Goal: Complete application form: Complete application form

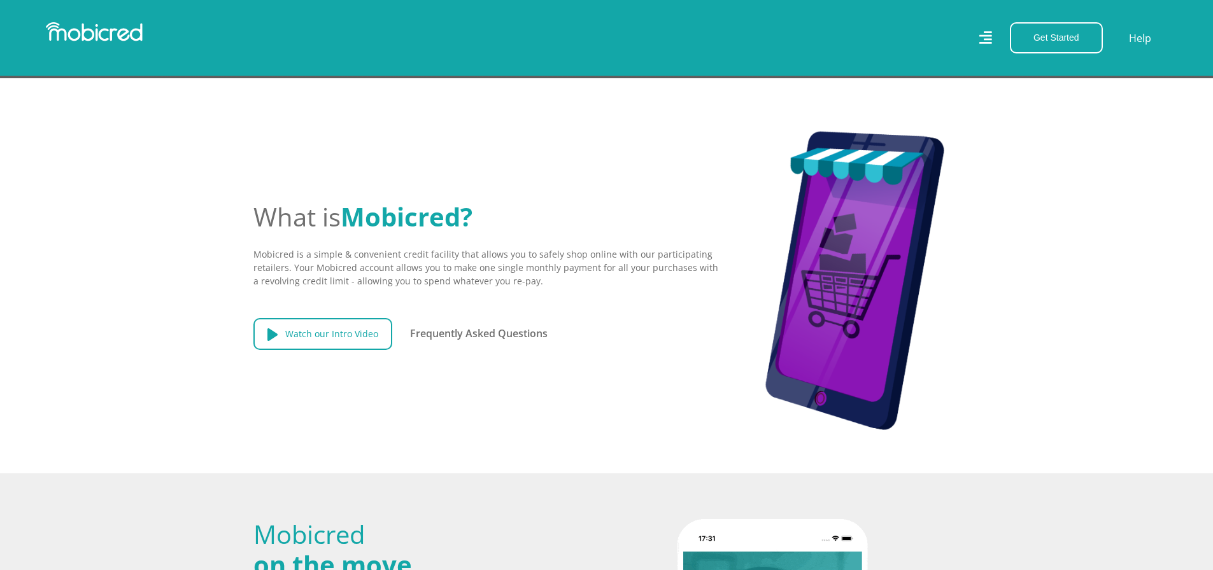
click at [339, 331] on link "Watch our Intro Video" at bounding box center [322, 334] width 139 height 32
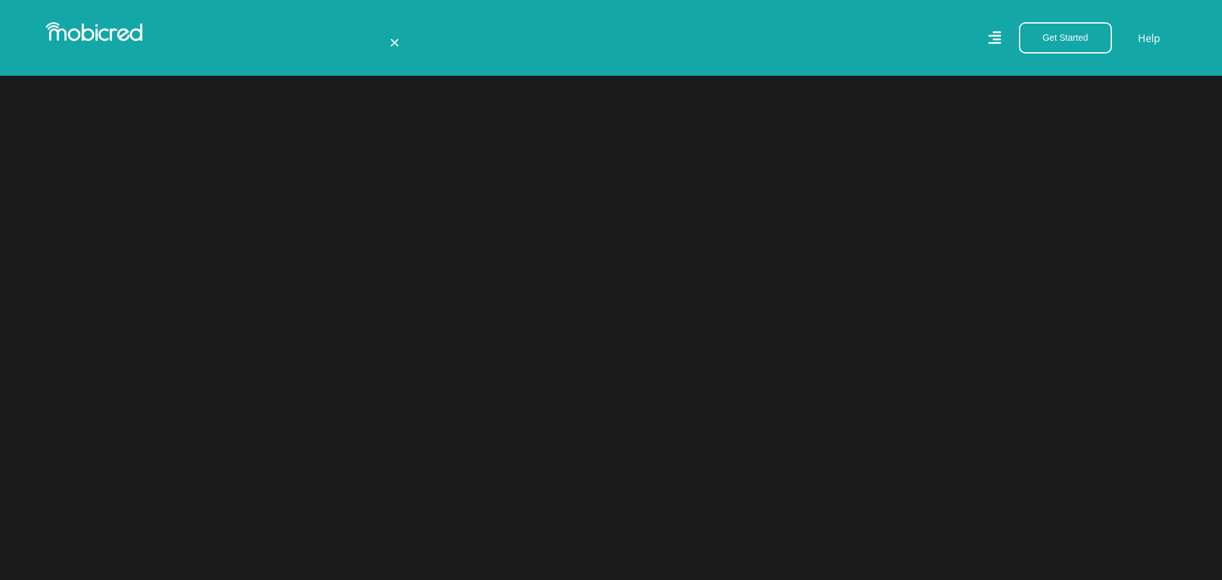
scroll to position [0, 726]
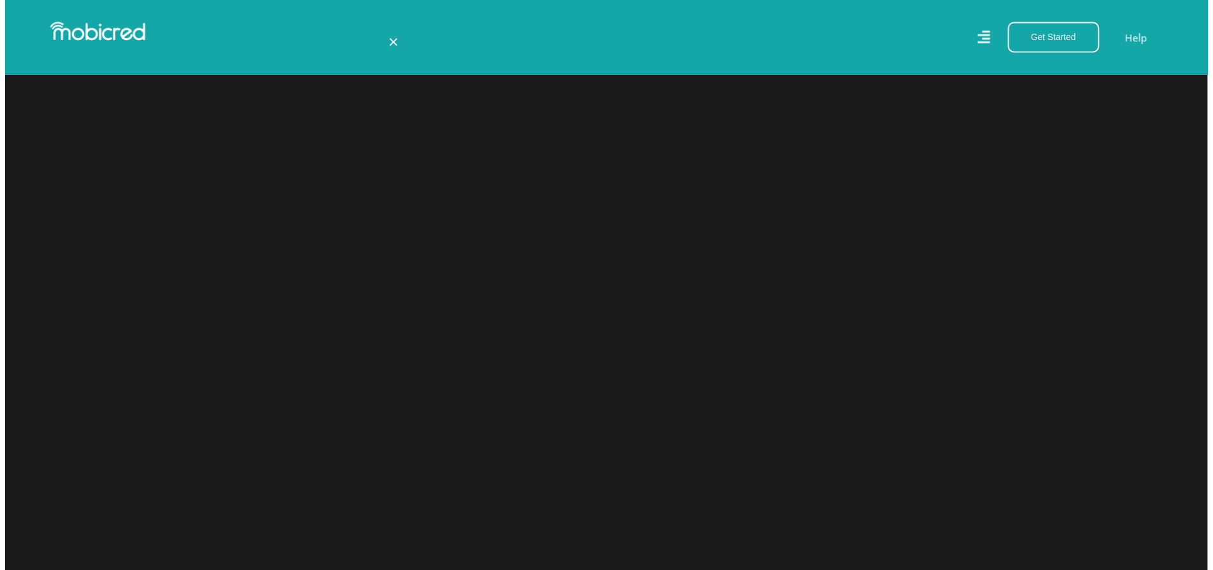
scroll to position [0, 2903]
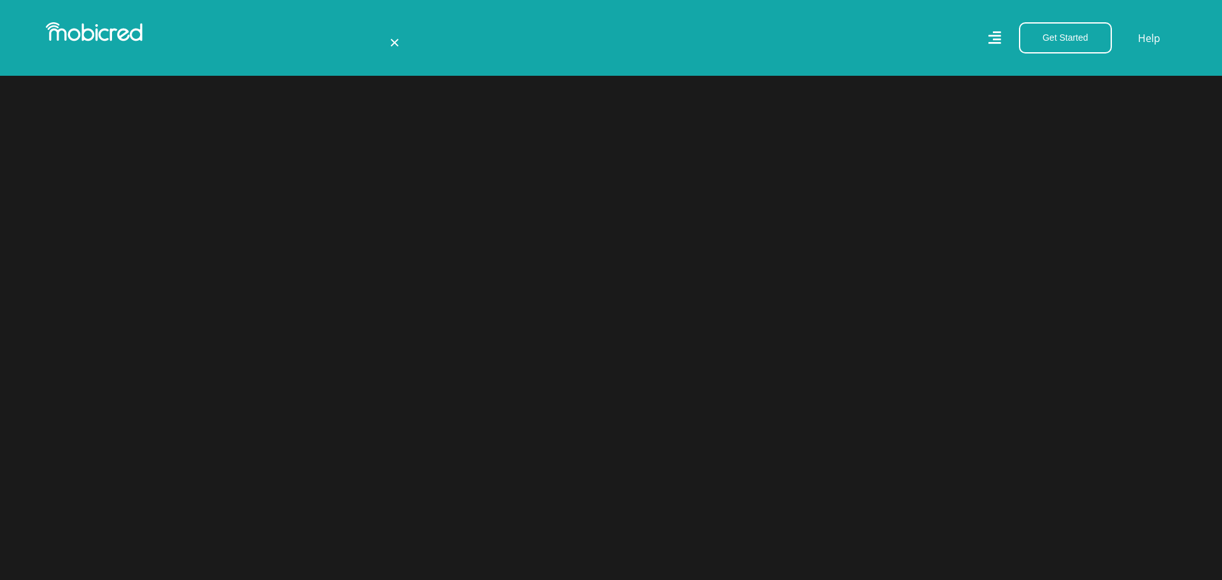
click at [390, 46] on span "×" at bounding box center [395, 42] width 10 height 24
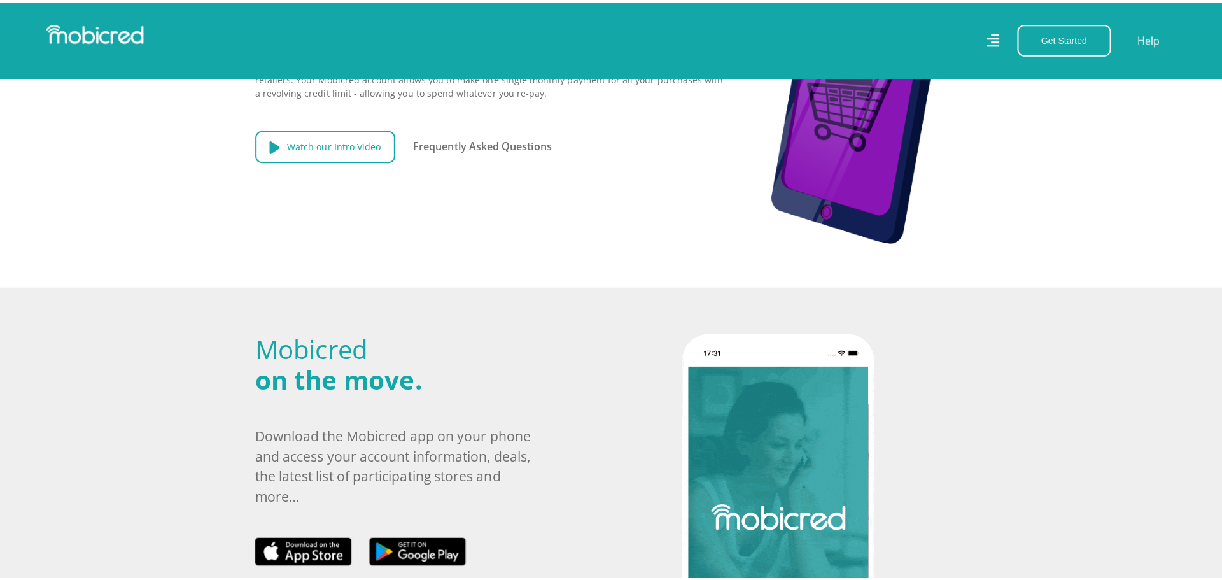
scroll to position [0, 0]
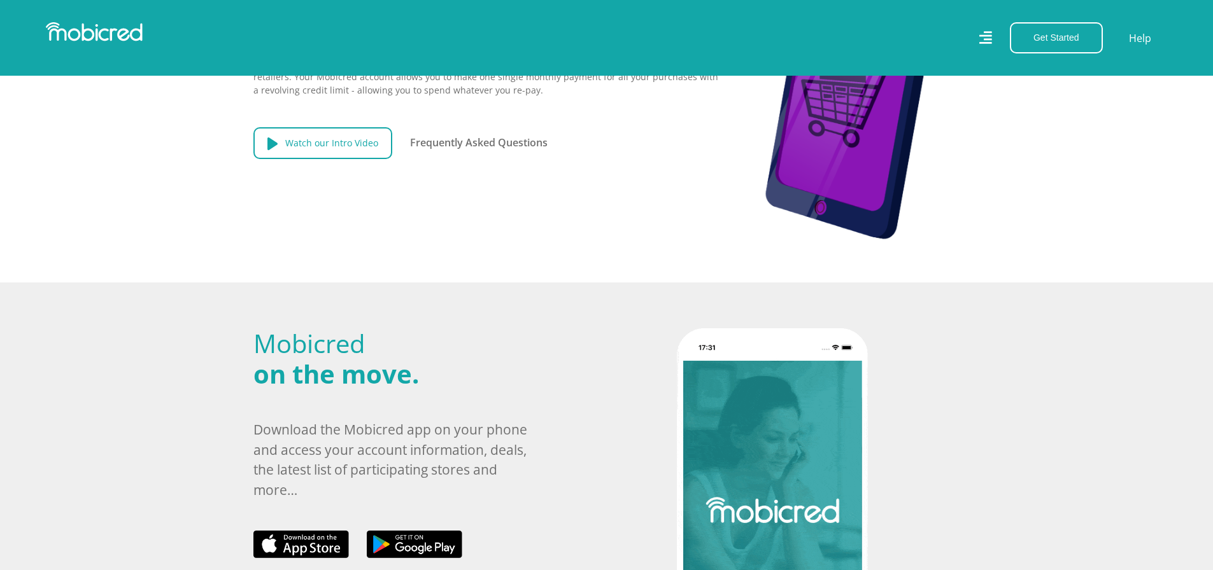
click at [342, 139] on link "Watch our Intro Video" at bounding box center [322, 143] width 139 height 32
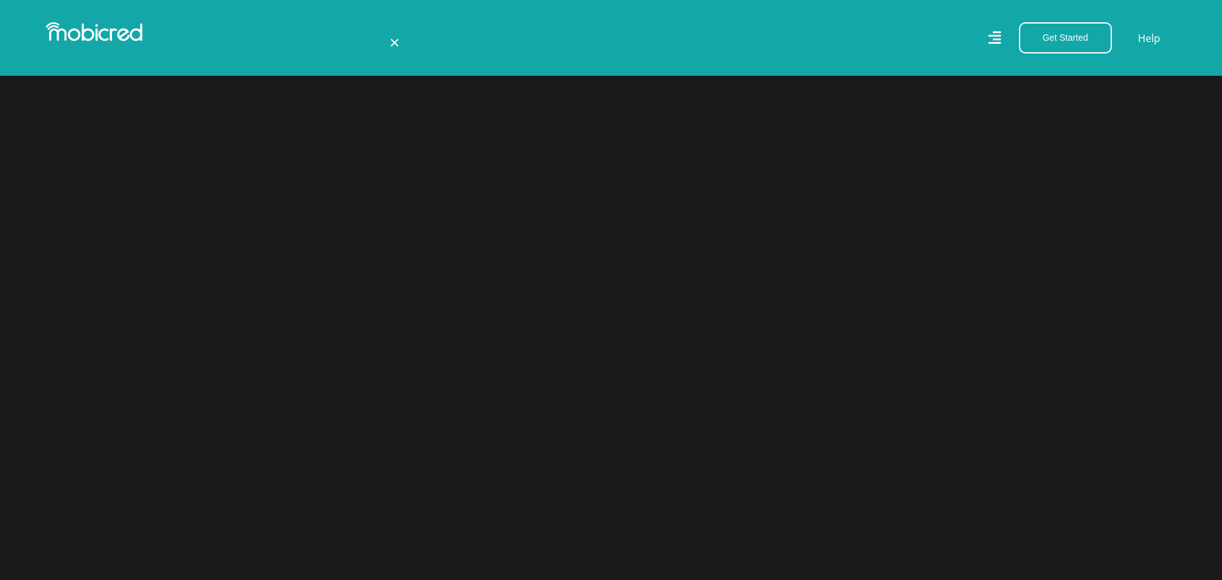
scroll to position [0, 2903]
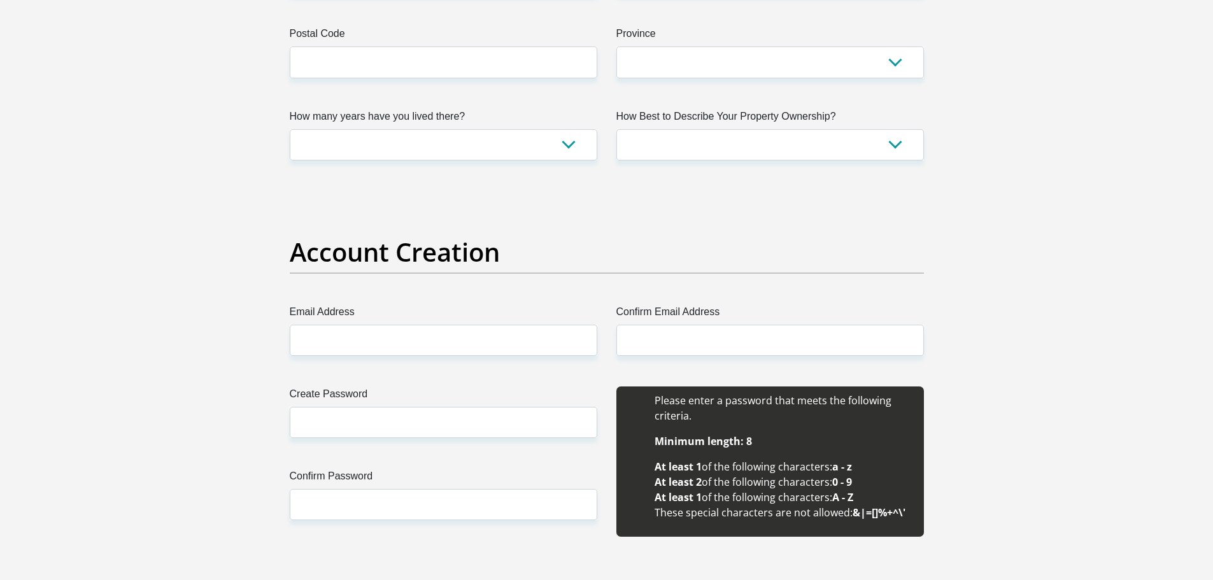
scroll to position [891, 0]
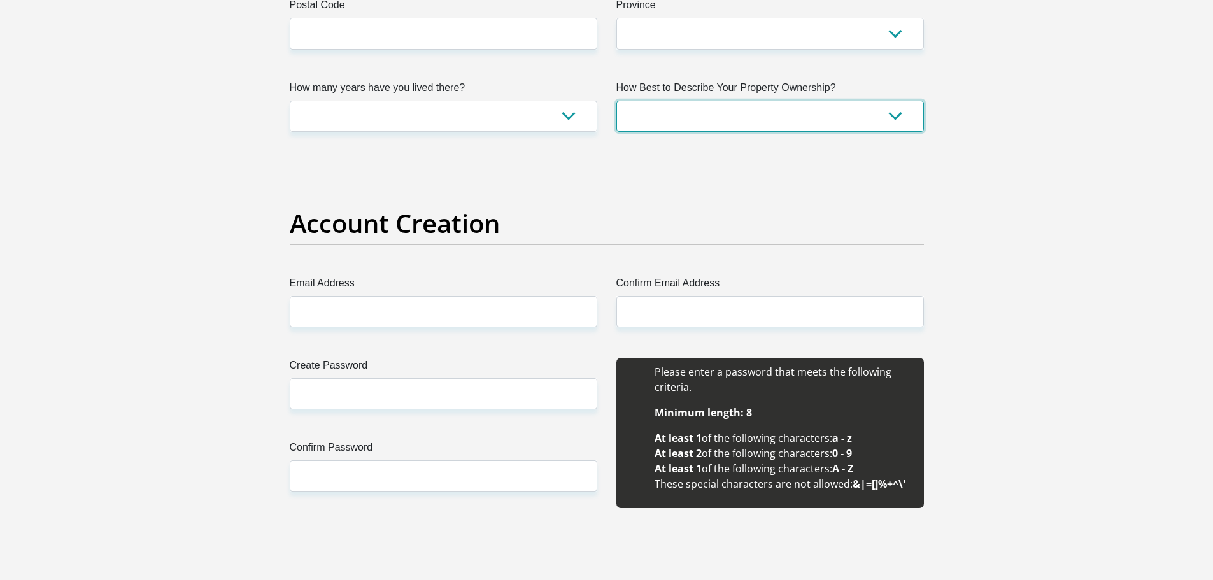
click at [816, 114] on select "Owned Rented Family Owned Company Dwelling" at bounding box center [769, 116] width 307 height 31
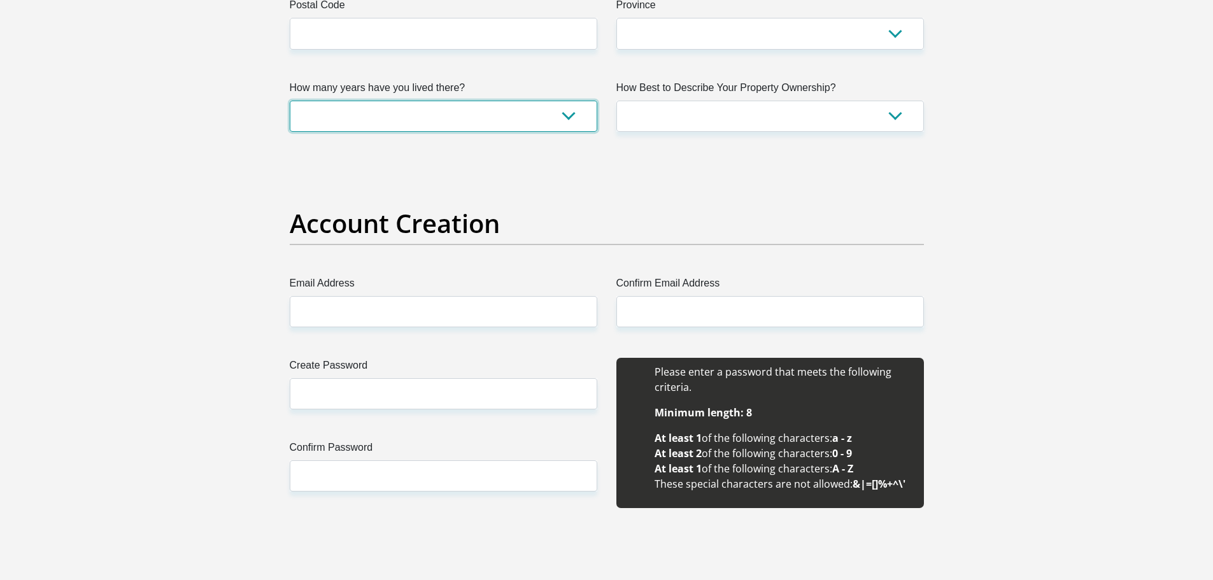
click at [553, 120] on select "less than 1 year 1-3 years 3-5 years 5+ years" at bounding box center [443, 116] width 307 height 31
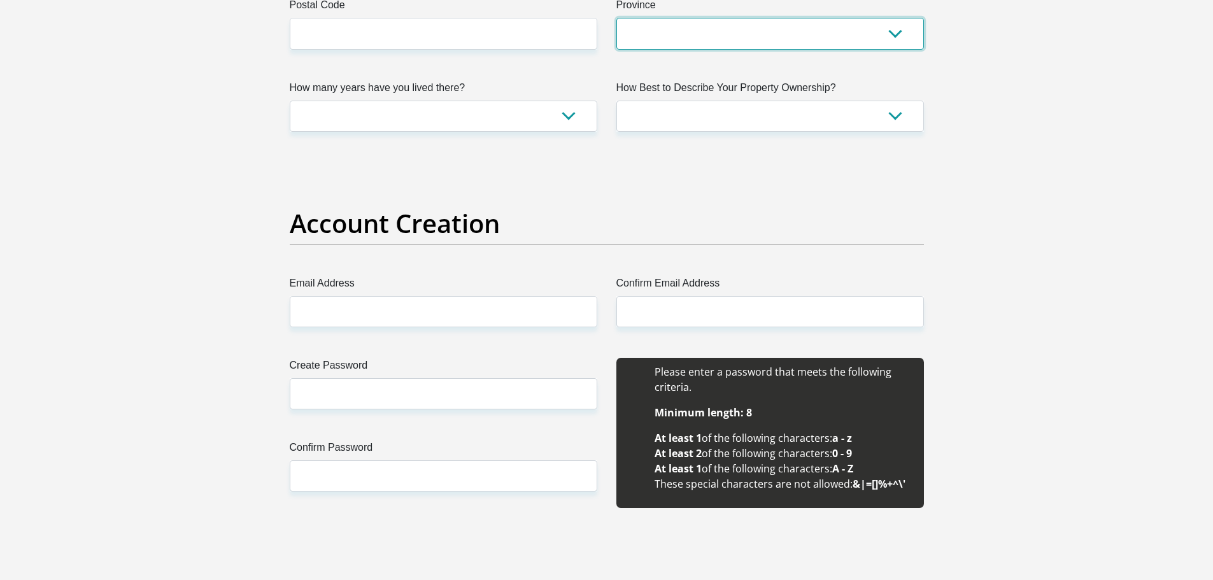
click at [797, 36] on select "Eastern Cape Free State Gauteng KwaZulu-Natal Limpopo Mpumalanga Northern Cape …" at bounding box center [769, 33] width 307 height 31
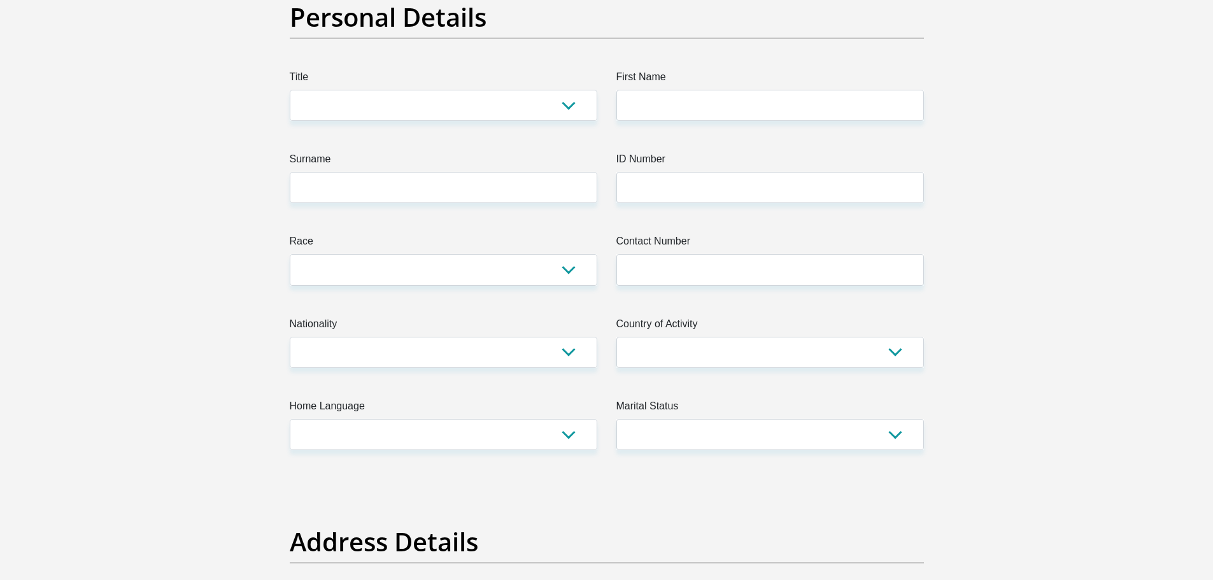
scroll to position [127, 0]
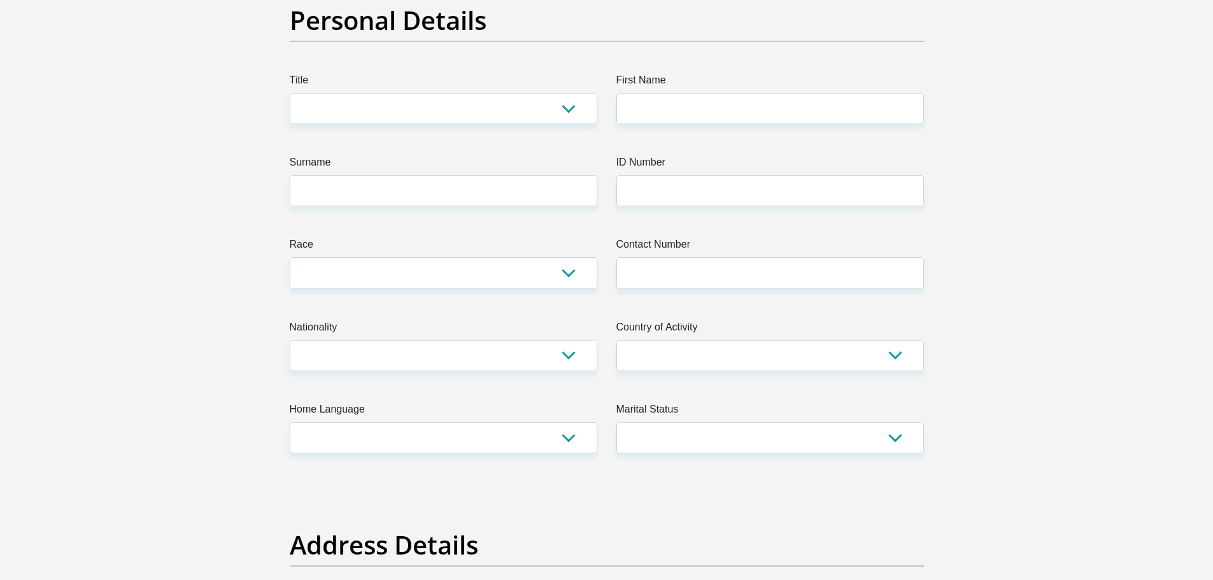
click at [572, 83] on label "Title" at bounding box center [443, 83] width 307 height 20
click at [572, 93] on select "Mr Ms Mrs Dr Other" at bounding box center [443, 108] width 307 height 31
click at [572, 95] on select "Mr Ms Mrs Dr Other" at bounding box center [443, 108] width 307 height 31
select select "Ms"
click at [290, 93] on select "Mr Ms Mrs Dr Other" at bounding box center [443, 108] width 307 height 31
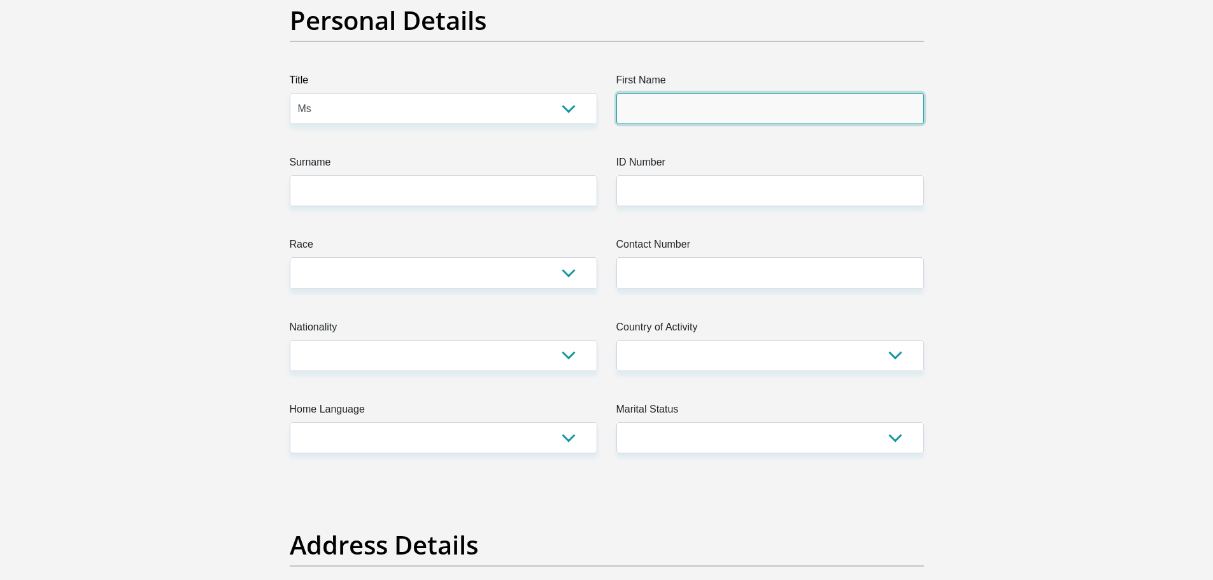
drag, startPoint x: 657, startPoint y: 105, endPoint x: 661, endPoint y: 98, distance: 8.0
click at [661, 104] on input "First Name" at bounding box center [769, 108] width 307 height 31
type input "Fikile"
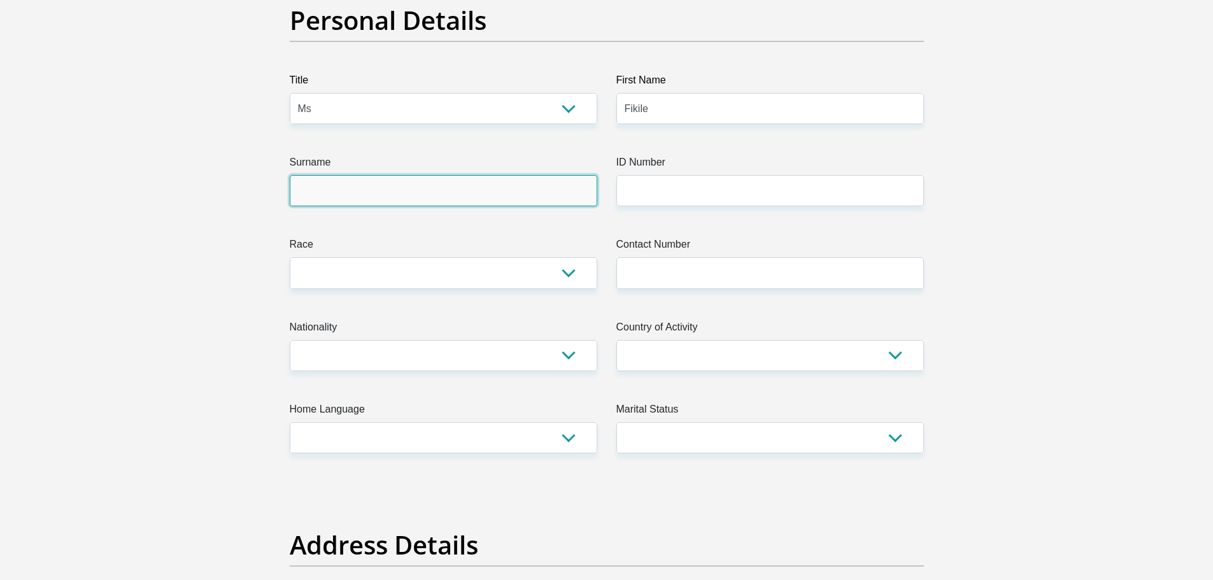
click at [572, 192] on input "Surname" at bounding box center [443, 190] width 307 height 31
type input "m"
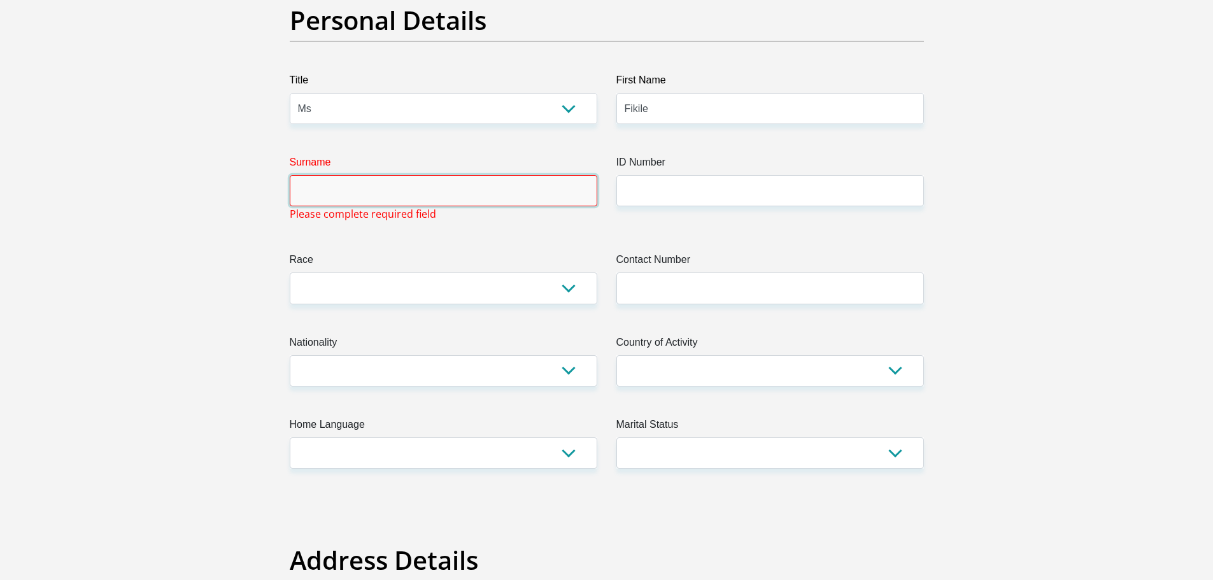
type input "A"
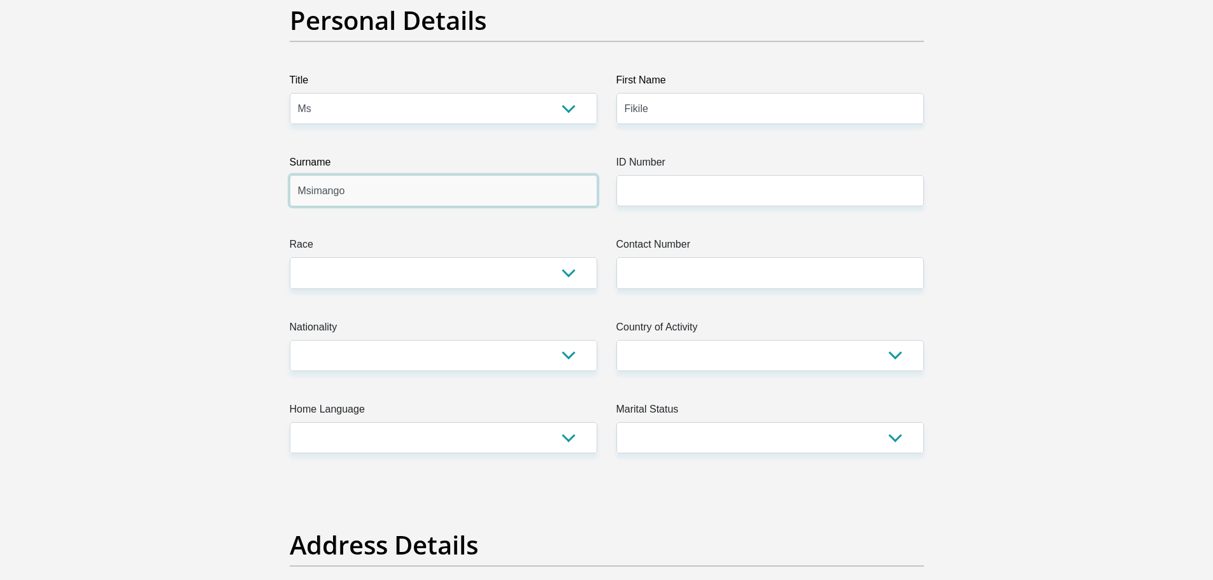
type input "Msimango"
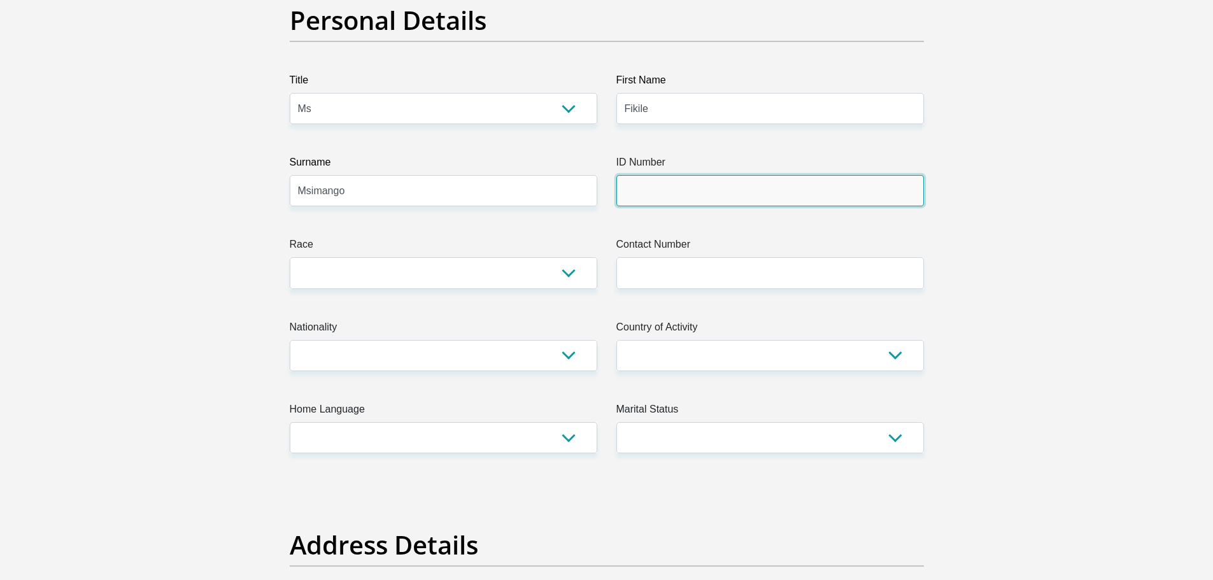
click at [656, 188] on input "ID Number" at bounding box center [769, 190] width 307 height 31
type input "8902070231088"
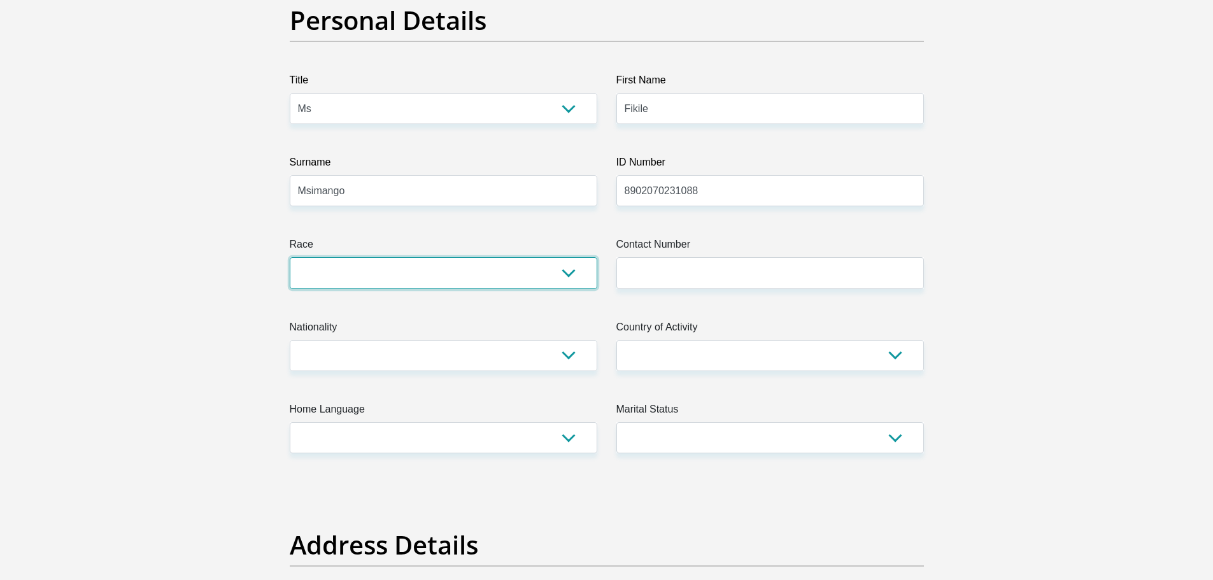
click at [577, 271] on select "Black Coloured Indian White Other" at bounding box center [443, 272] width 307 height 31
select select "1"
click at [290, 257] on select "Black Coloured Indian White Other" at bounding box center [443, 272] width 307 height 31
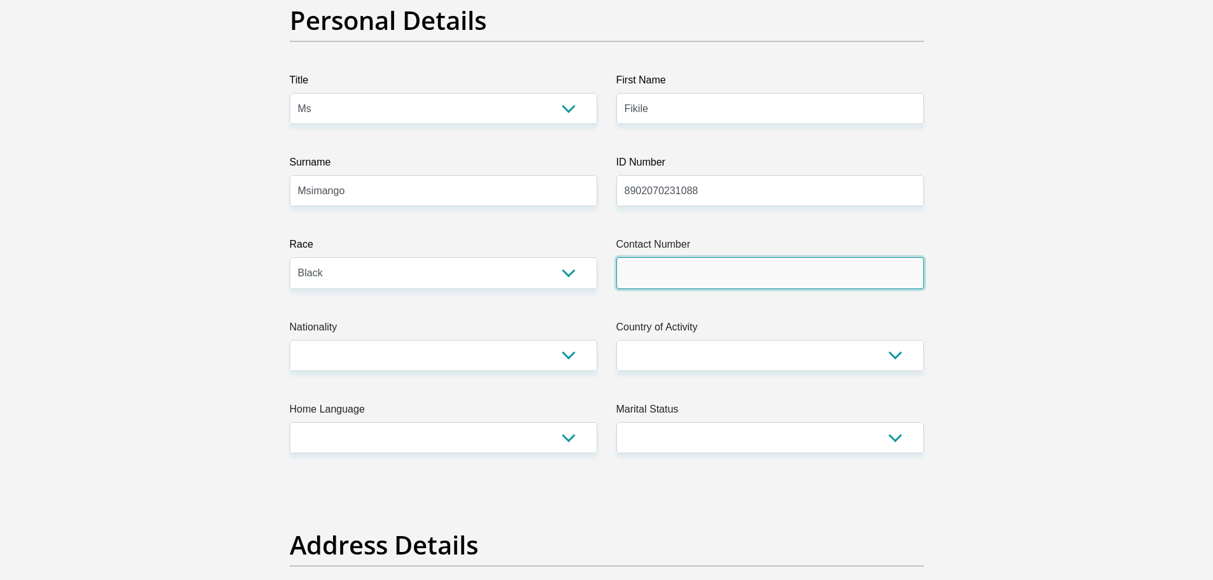
click at [684, 266] on input "Contact Number" at bounding box center [769, 272] width 307 height 31
type input "0785725896"
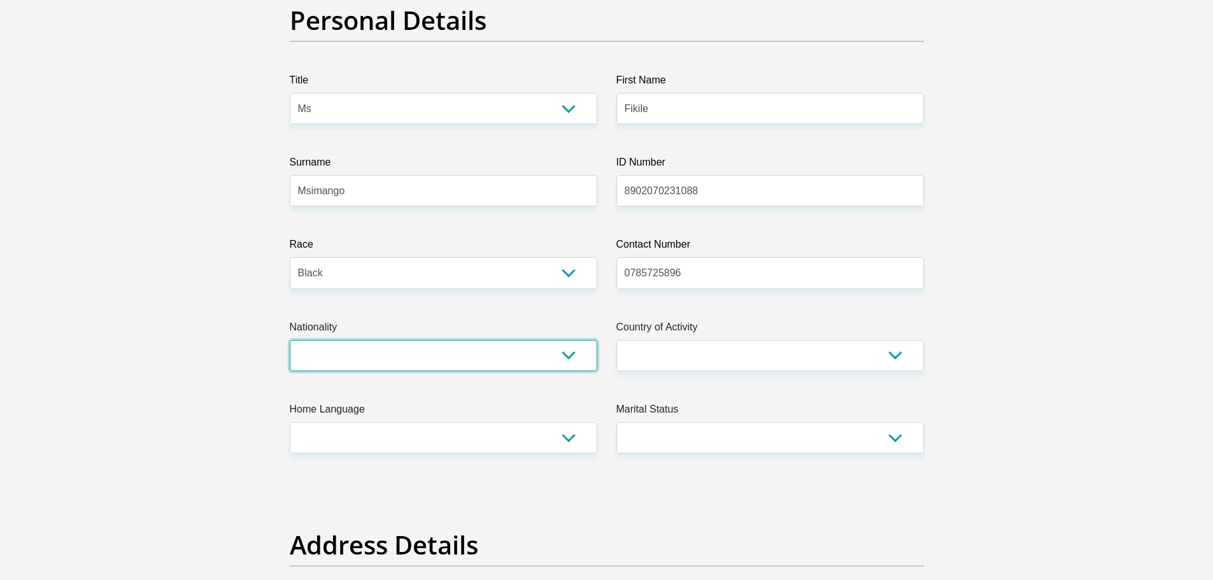
click at [487, 346] on select "South Africa Afghanistan Aland Islands Albania Algeria America Samoa American V…" at bounding box center [443, 355] width 307 height 31
select select "ZAF"
click at [290, 340] on select "South Africa Afghanistan Aland Islands Albania Algeria America Samoa American V…" at bounding box center [443, 355] width 307 height 31
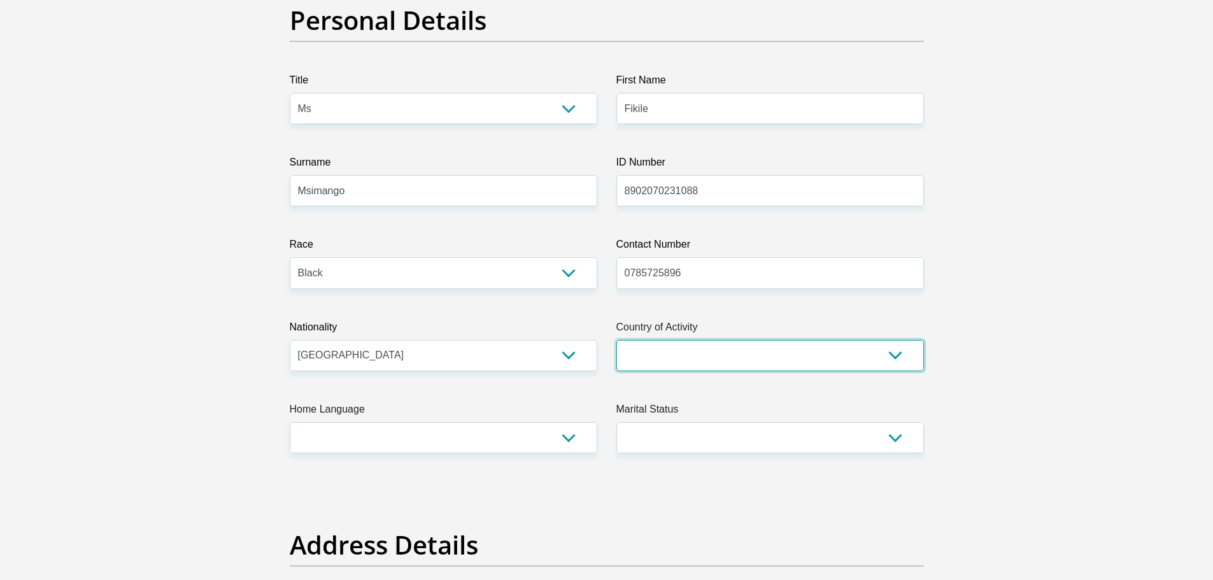
click at [783, 350] on select "South Africa Afghanistan Aland Islands Albania Algeria America Samoa American V…" at bounding box center [769, 355] width 307 height 31
select select "ZAF"
click at [616, 340] on select "South Africa Afghanistan Aland Islands Albania Algeria America Samoa American V…" at bounding box center [769, 355] width 307 height 31
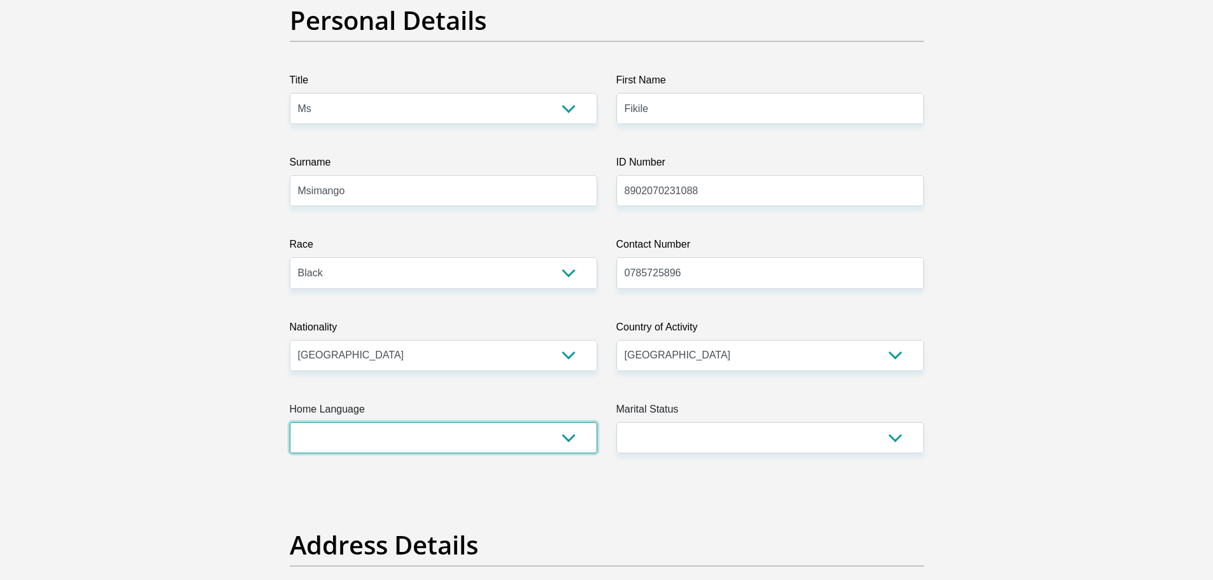
click at [532, 440] on select "Afrikaans English Sepedi South Ndebele Southern Sotho Swati Tsonga Tswana Venda…" at bounding box center [443, 437] width 307 height 31
select select "zul"
click at [290, 422] on select "Afrikaans English Sepedi South Ndebele Southern Sotho Swati Tsonga Tswana Venda…" at bounding box center [443, 437] width 307 height 31
click at [733, 440] on select "Married ANC Single Divorced Widowed Married COP or Customary Law" at bounding box center [769, 437] width 307 height 31
select select "2"
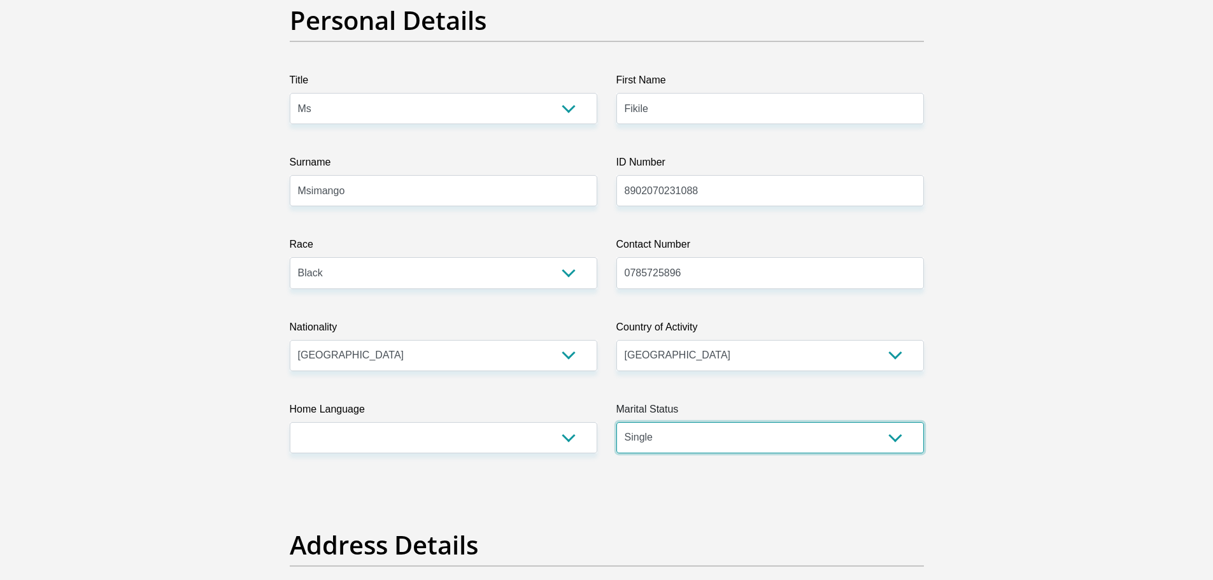
click at [616, 422] on select "Married ANC Single Divorced Widowed Married COP or Customary Law" at bounding box center [769, 437] width 307 height 31
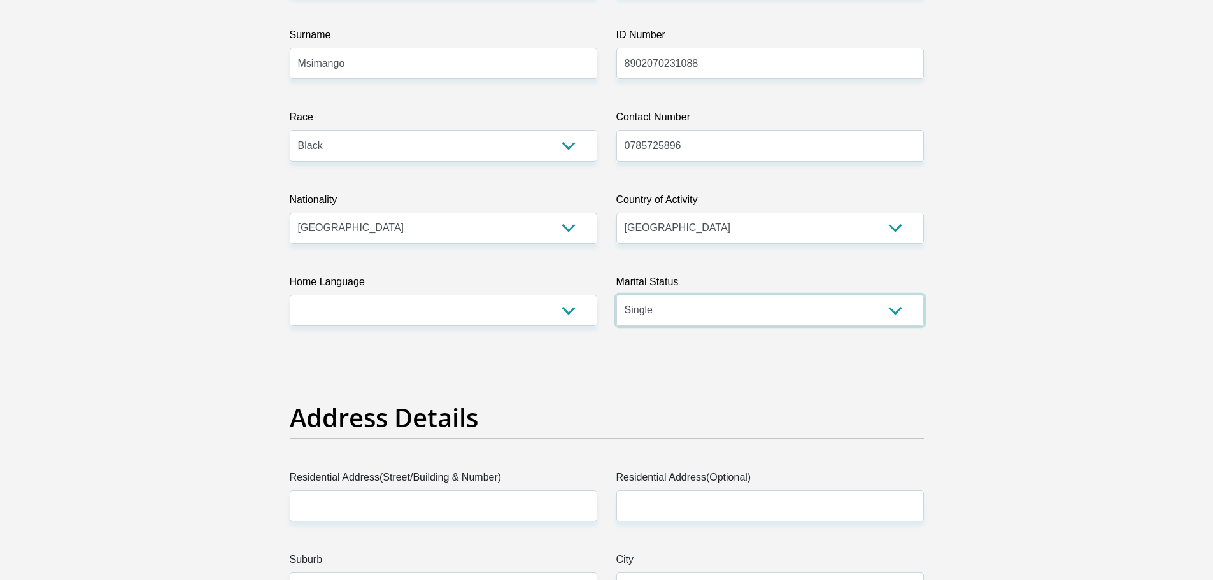
scroll to position [573, 0]
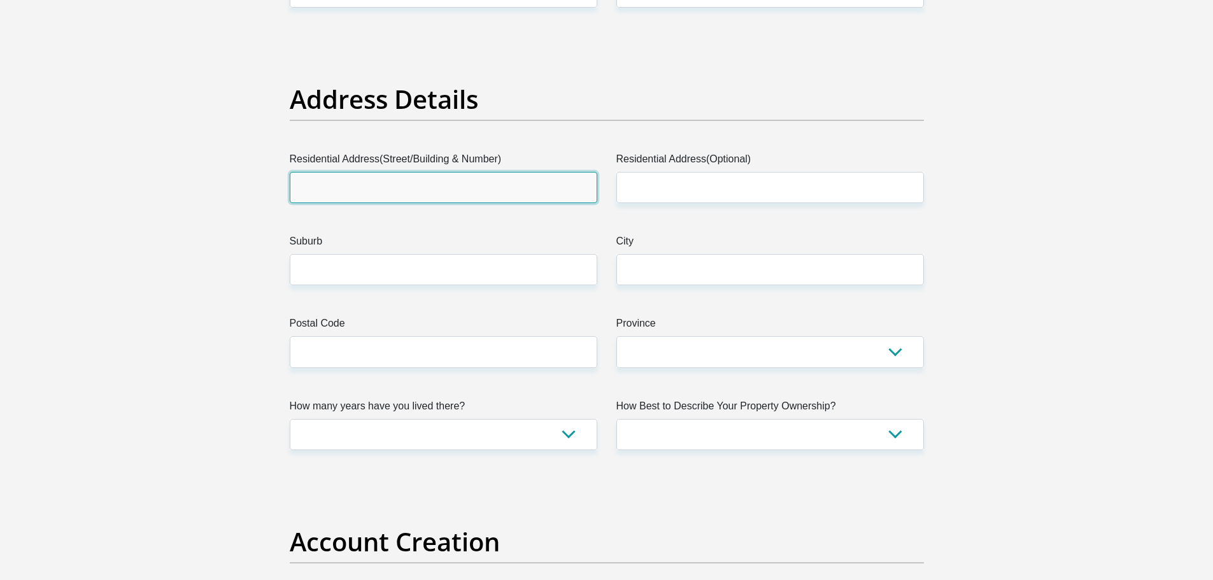
click at [379, 181] on input "Residential Address(Street/Building & Number)" at bounding box center [443, 187] width 307 height 31
type input "175 1st Street"
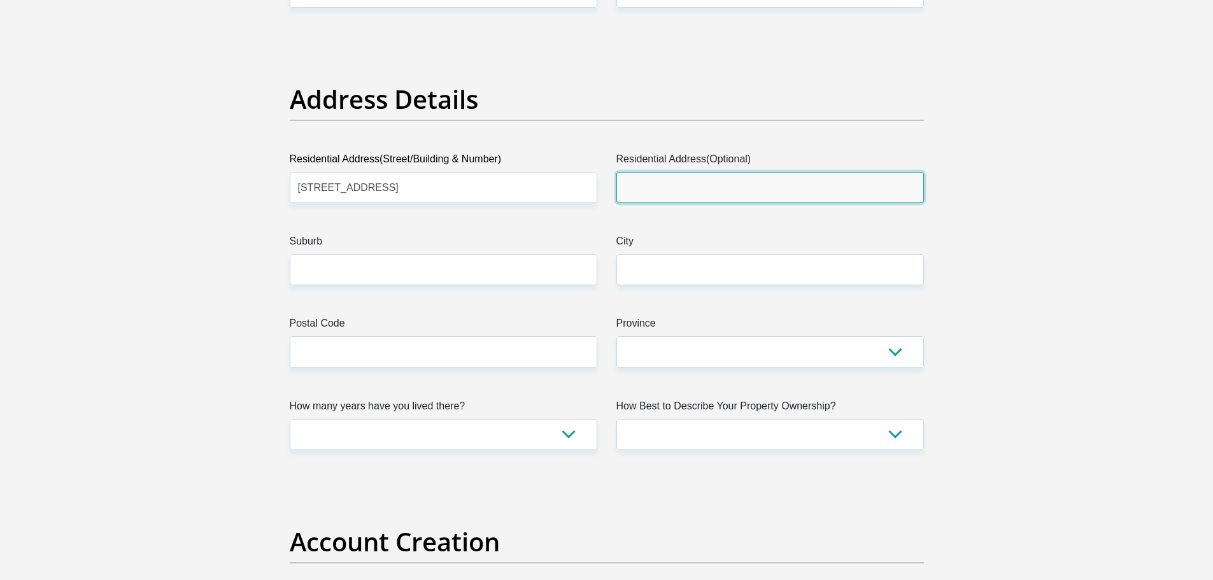
click at [677, 187] on input "Residential Address(Optional)" at bounding box center [769, 187] width 307 height 31
type input "e"
type input "ESSELEN PARK"
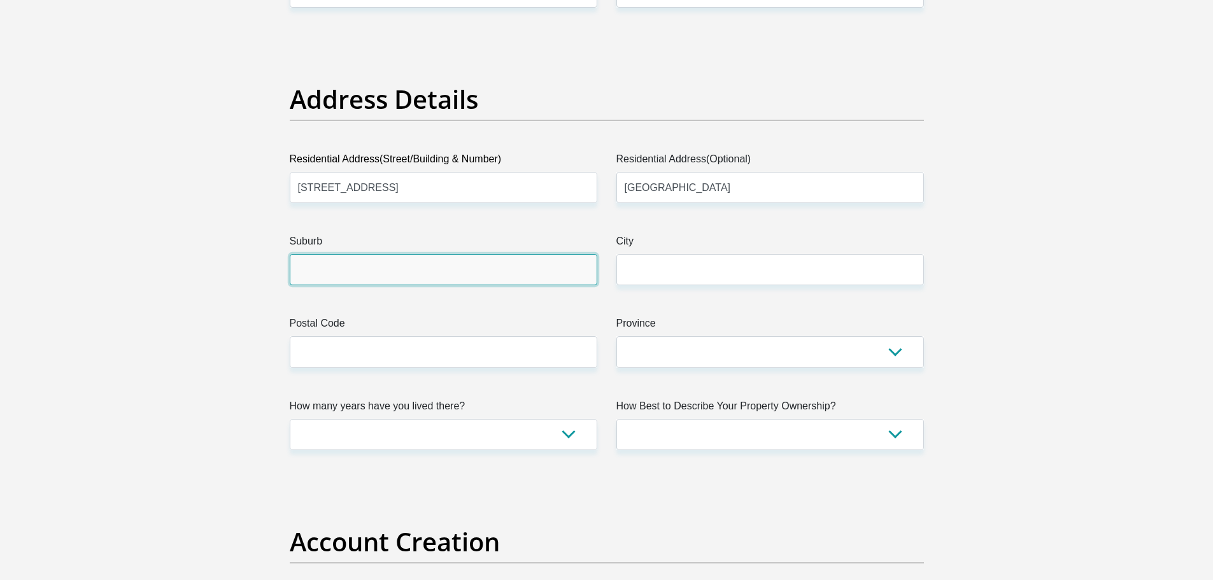
click at [380, 281] on input "Suburb" at bounding box center [443, 269] width 307 height 31
type input "Tembisa"
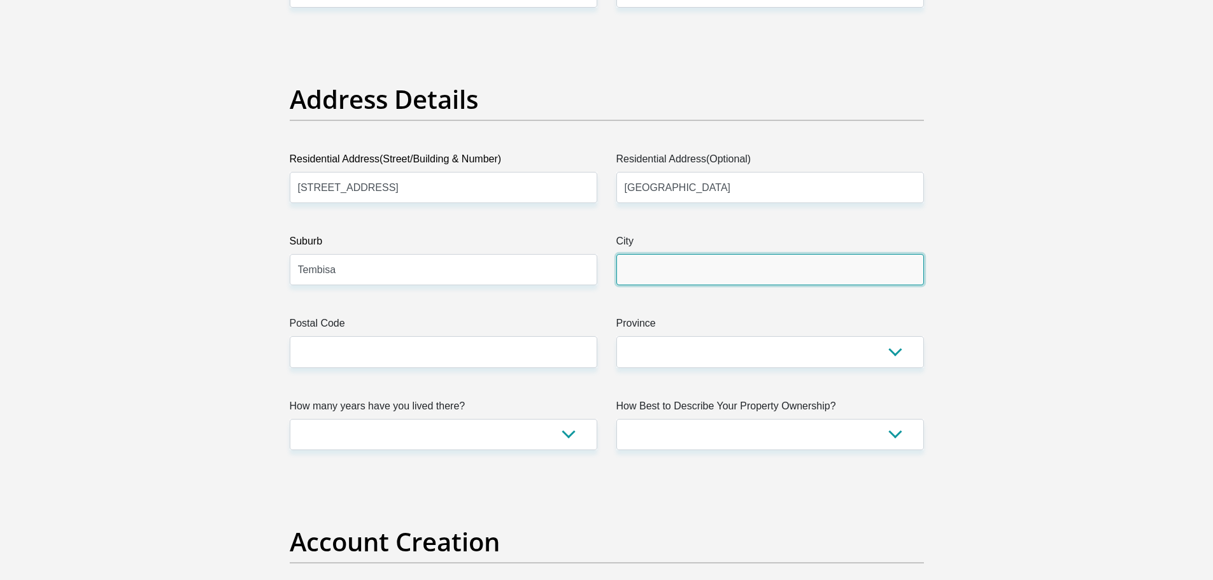
click at [682, 271] on input "City" at bounding box center [769, 269] width 307 height 31
type input "Johannesburg"
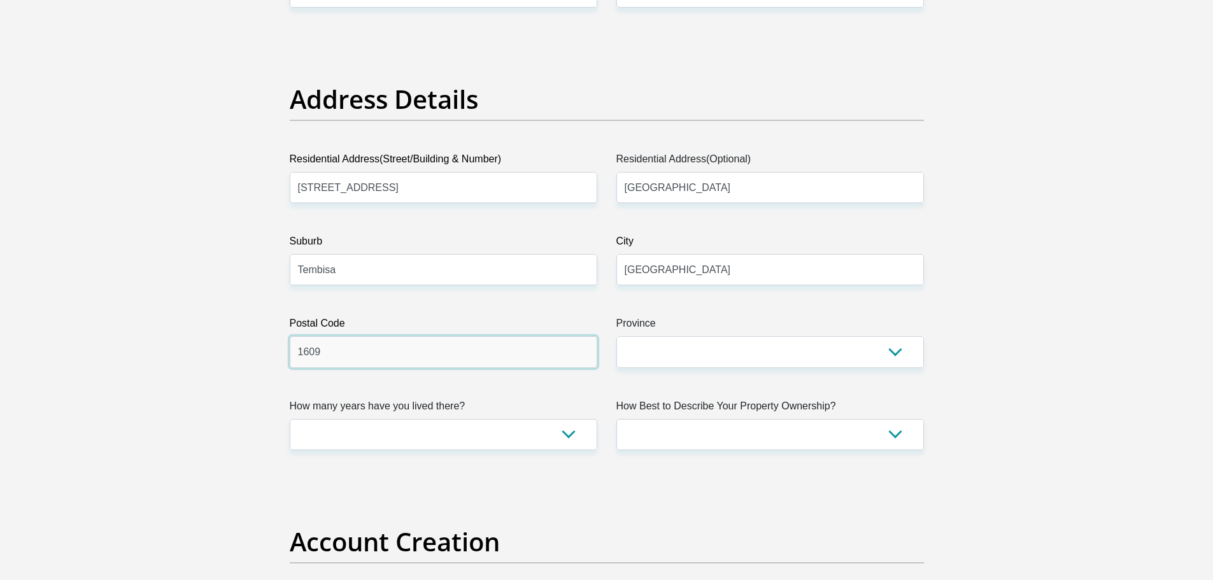
drag, startPoint x: 348, startPoint y: 356, endPoint x: 280, endPoint y: 347, distance: 68.2
click at [280, 347] on div "Postal Code 1609" at bounding box center [443, 342] width 327 height 52
type input "1632"
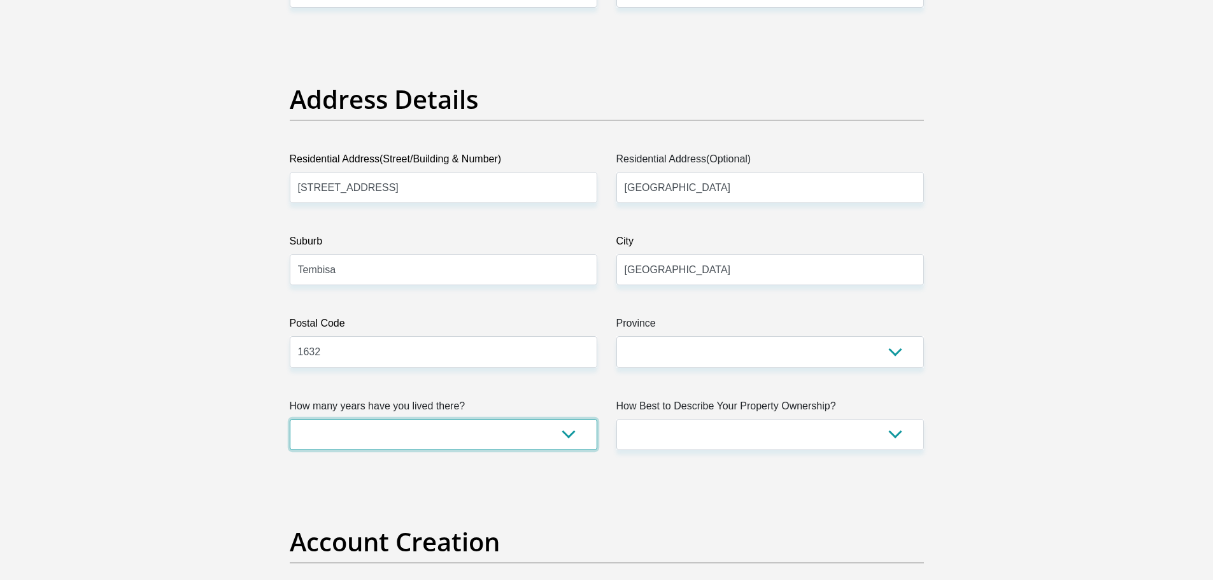
click at [555, 441] on select "less than 1 year 1-3 years 3-5 years 5+ years" at bounding box center [443, 434] width 307 height 31
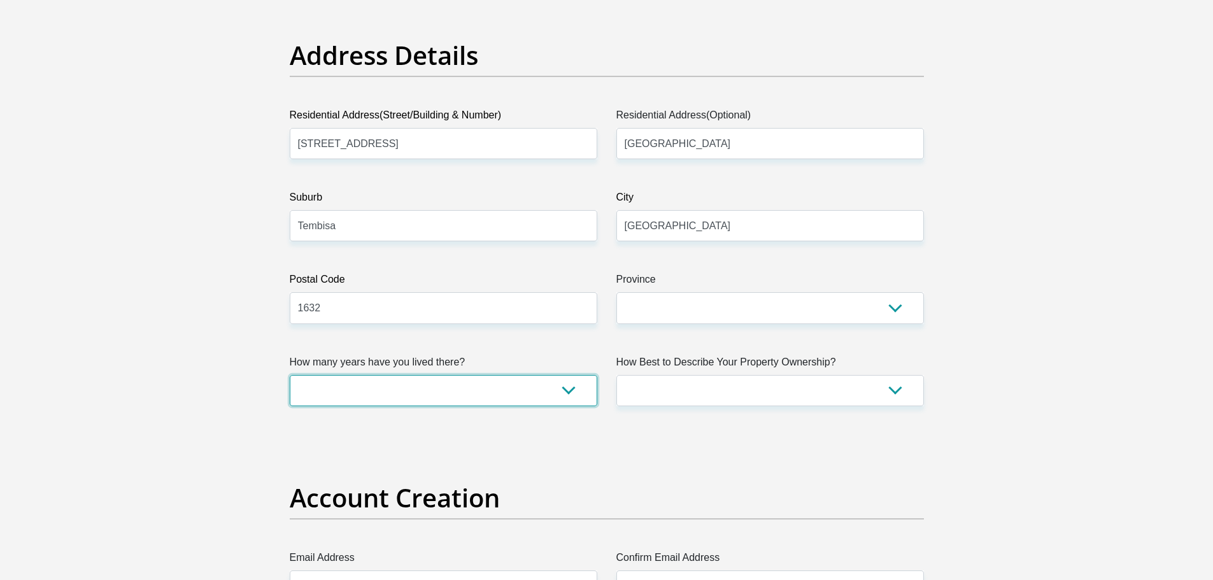
scroll to position [828, 0]
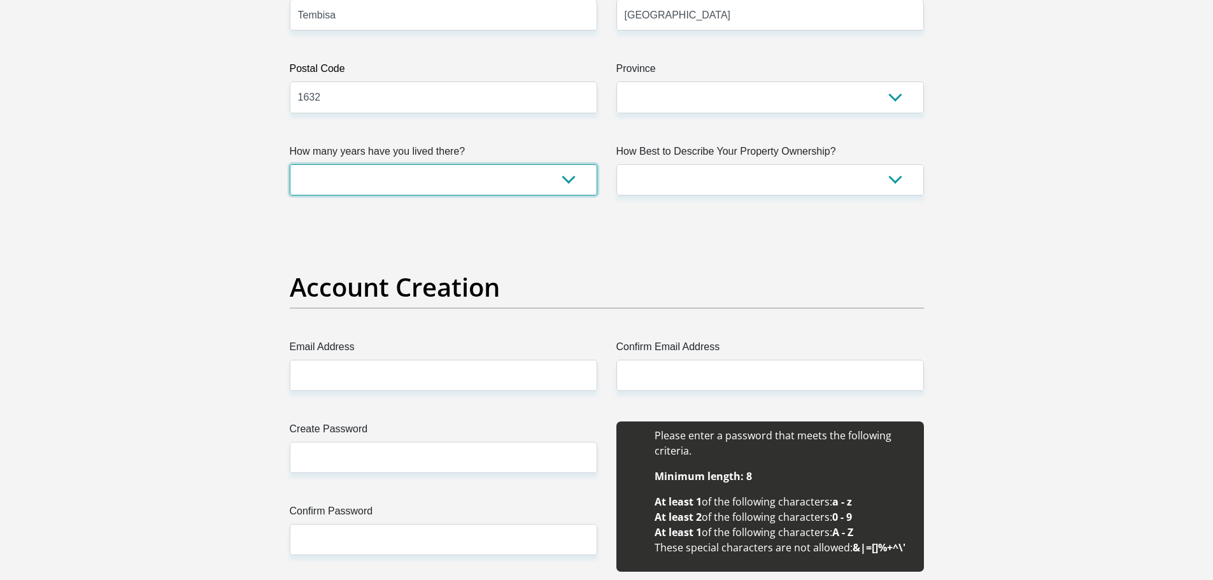
click at [531, 178] on select "less than 1 year 1-3 years 3-5 years 5+ years" at bounding box center [443, 179] width 307 height 31
select select "5"
click at [290, 164] on select "less than 1 year 1-3 years 3-5 years 5+ years" at bounding box center [443, 179] width 307 height 31
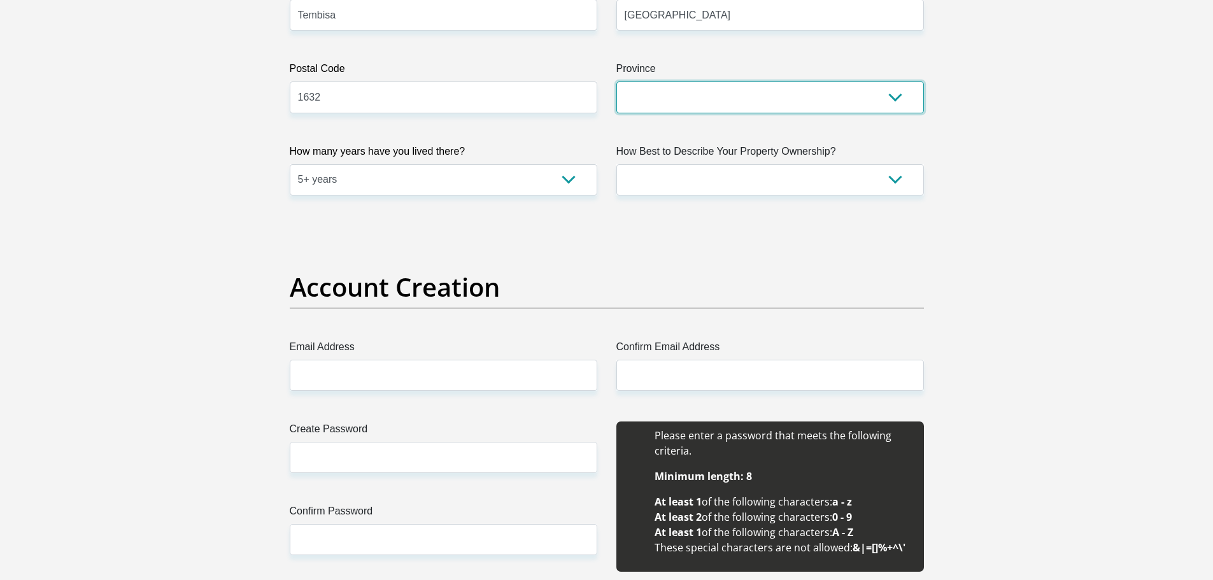
click at [733, 109] on select "Eastern Cape Free State Gauteng KwaZulu-Natal Limpopo Mpumalanga Northern Cape …" at bounding box center [769, 96] width 307 height 31
select select "Gauteng"
click at [616, 81] on select "Eastern Cape Free State Gauteng KwaZulu-Natal Limpopo Mpumalanga Northern Cape …" at bounding box center [769, 96] width 307 height 31
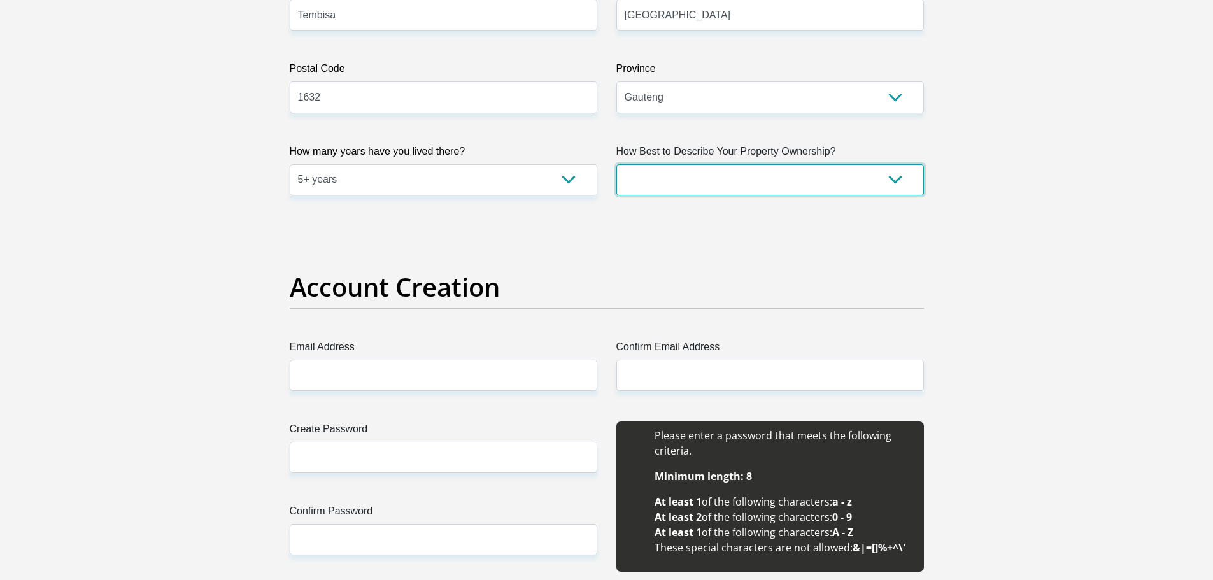
click at [720, 176] on select "Owned Rented Family Owned Company Dwelling" at bounding box center [769, 179] width 307 height 31
select select "parents"
click at [616, 164] on select "Owned Rented Family Owned Company Dwelling" at bounding box center [769, 179] width 307 height 31
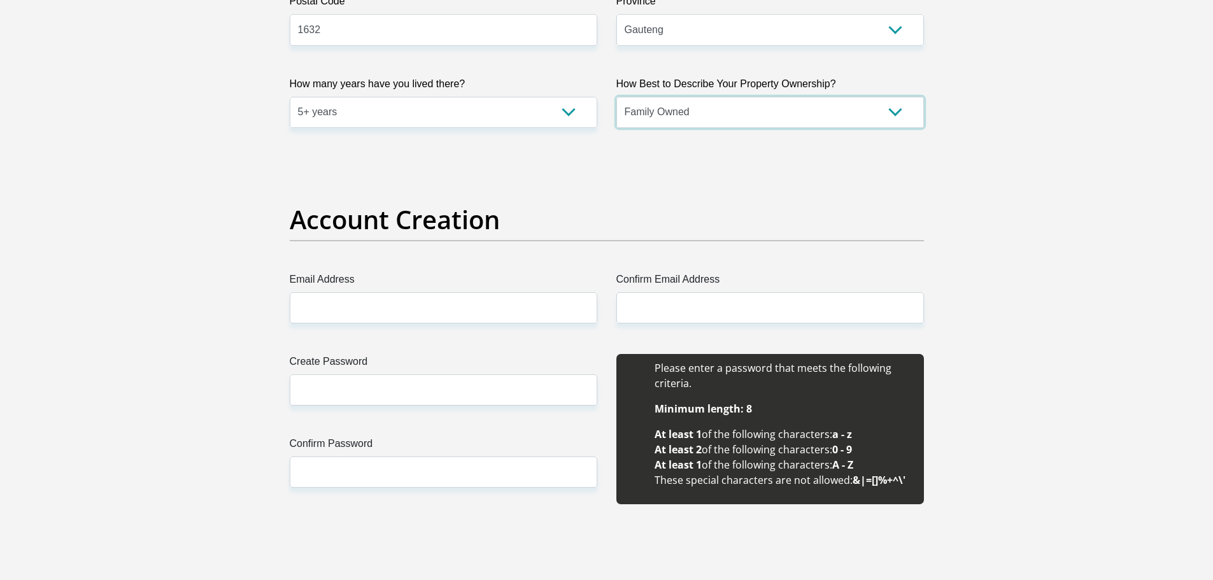
scroll to position [1019, 0]
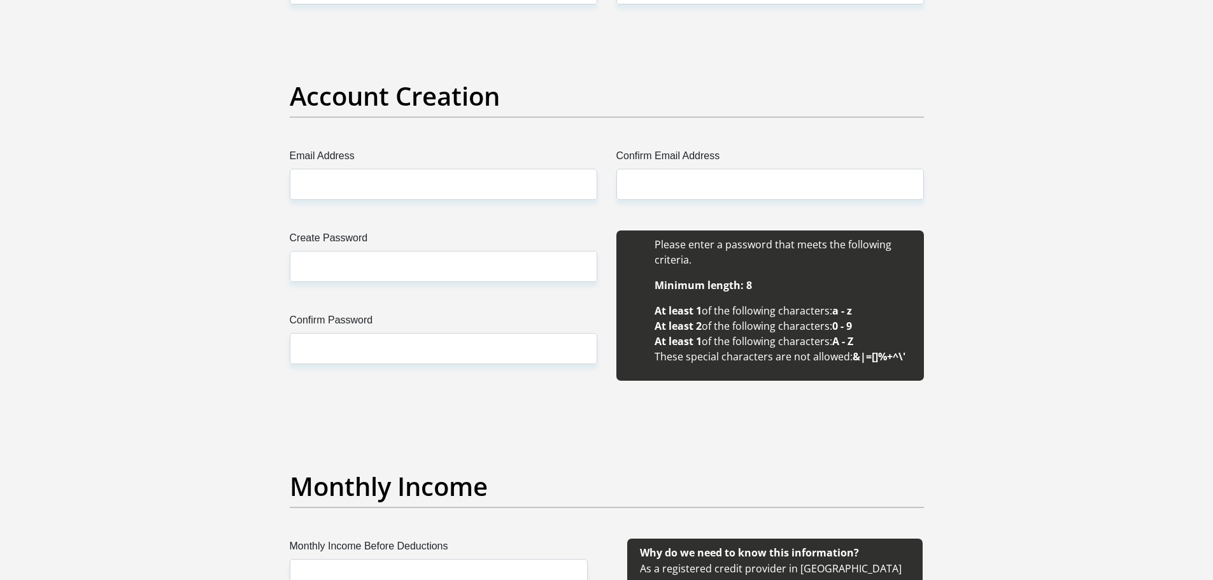
click at [437, 196] on input "Email Address" at bounding box center [443, 184] width 307 height 31
type input "fikilmsimango@gmail.com"
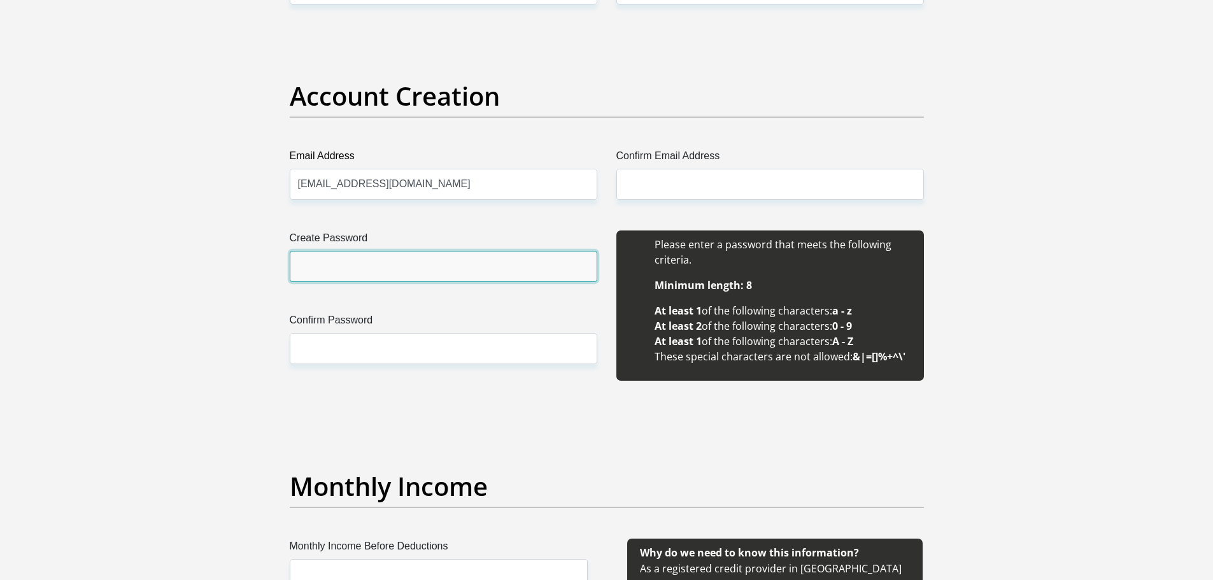
click at [413, 279] on input "Create Password" at bounding box center [443, 266] width 307 height 31
type input "FikileM@89"
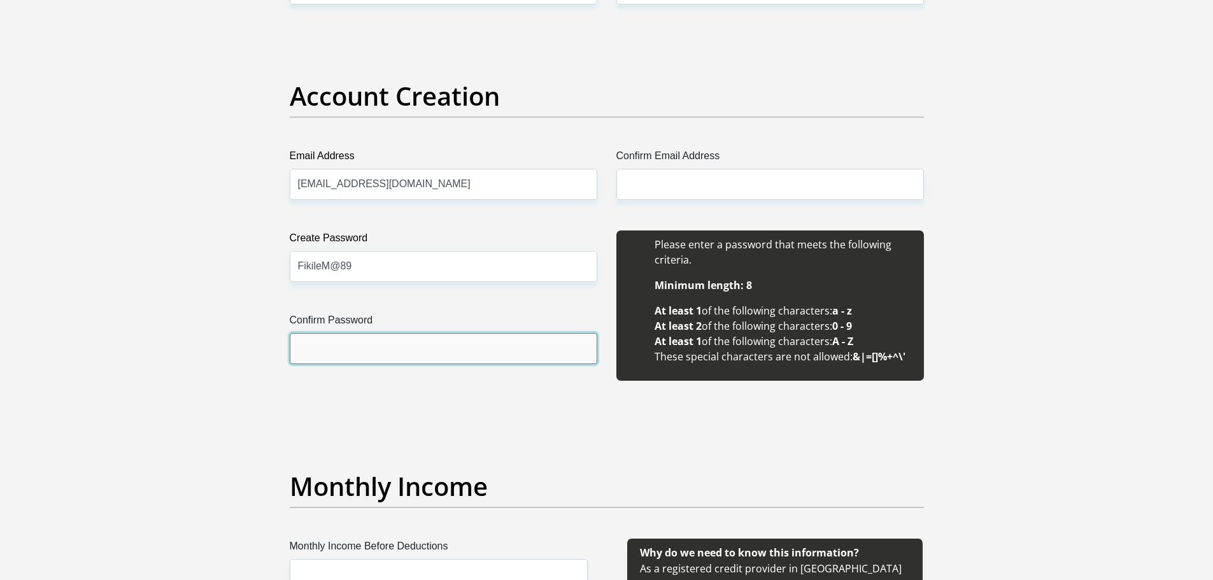
click at [384, 358] on input "Confirm Password" at bounding box center [443, 348] width 307 height 31
type input "FikileM@89"
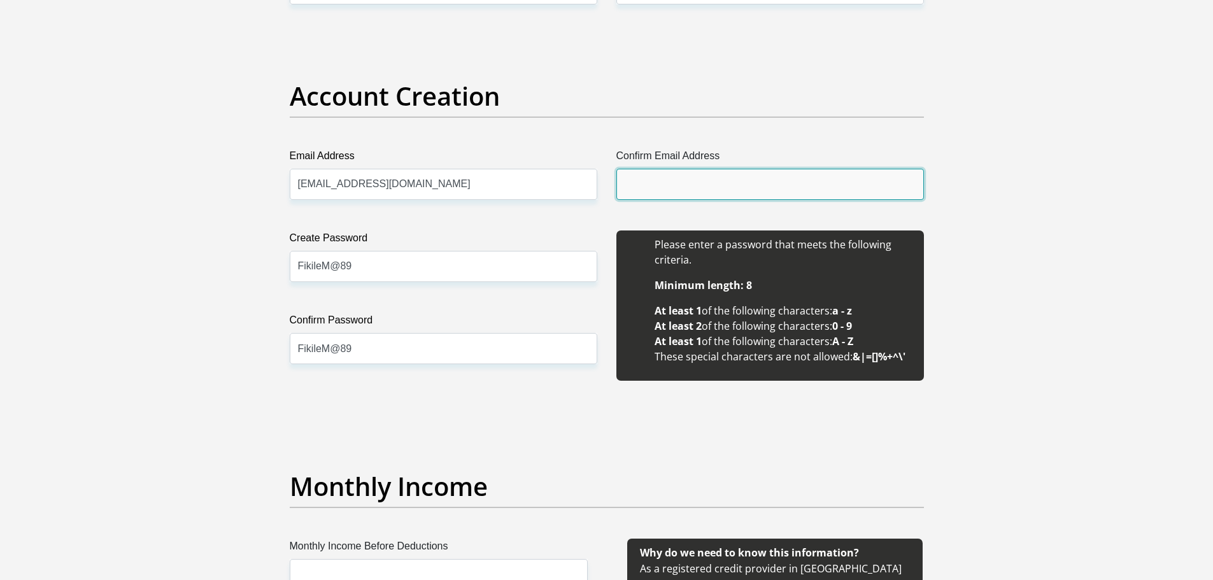
click at [710, 183] on input "Confirm Email Address" at bounding box center [769, 184] width 307 height 31
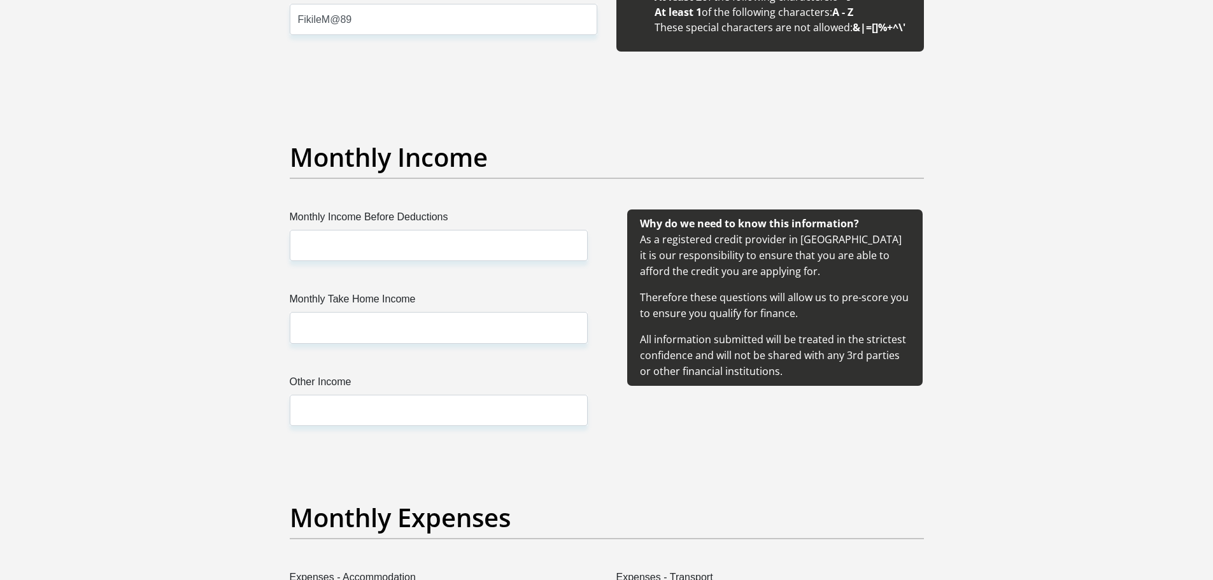
scroll to position [1464, 0]
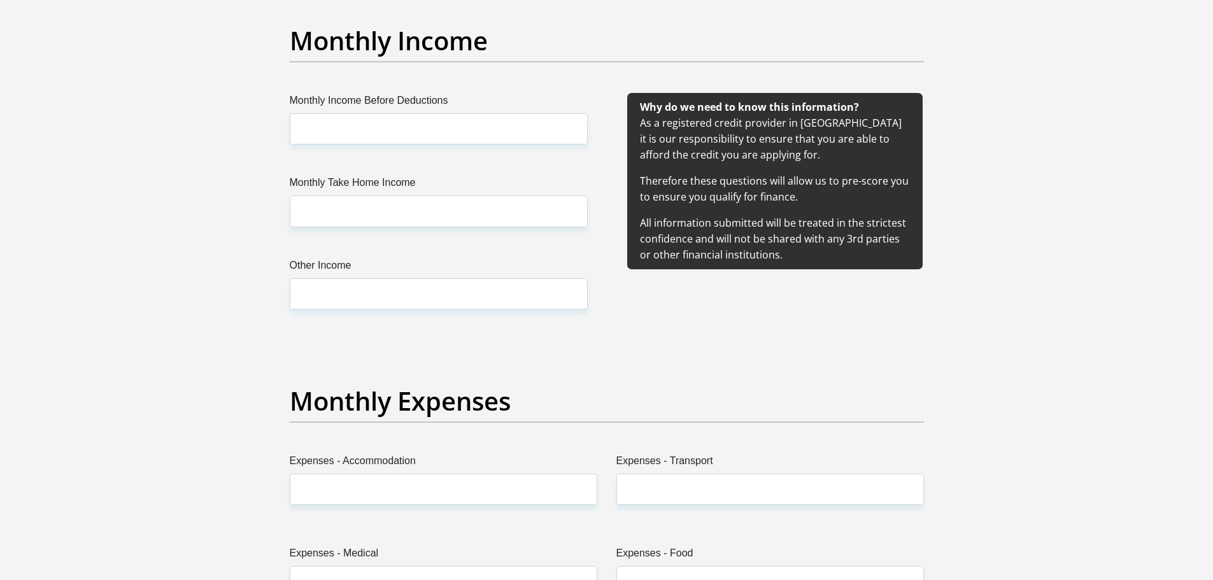
type input "fikilmsimango@gmail.com"
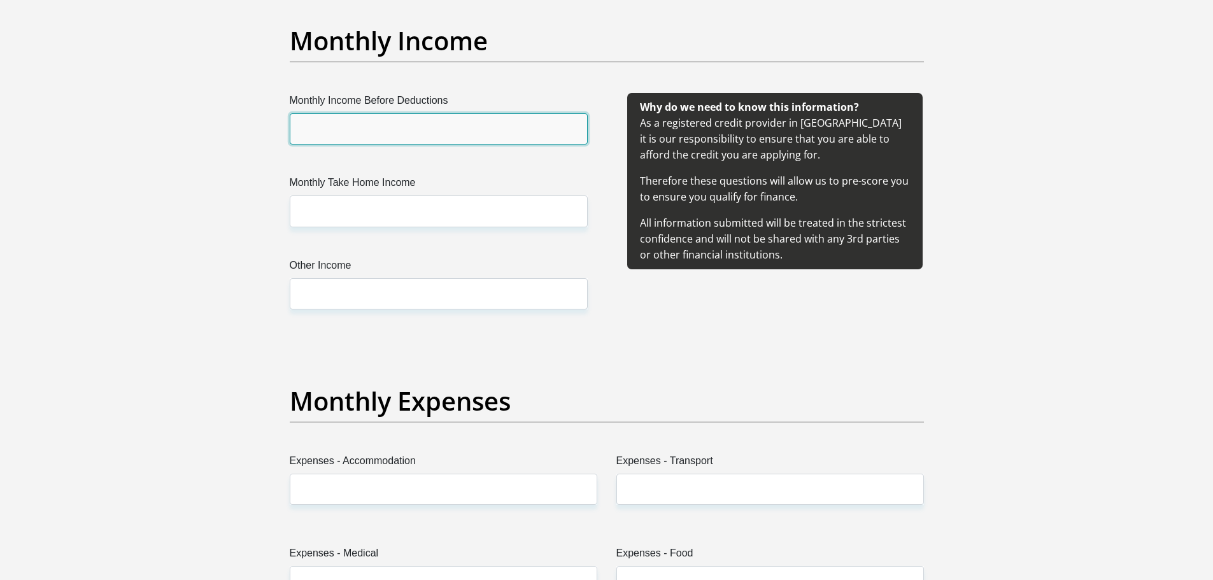
click at [443, 129] on input "Monthly Income Before Deductions" at bounding box center [439, 128] width 298 height 31
type input "9000"
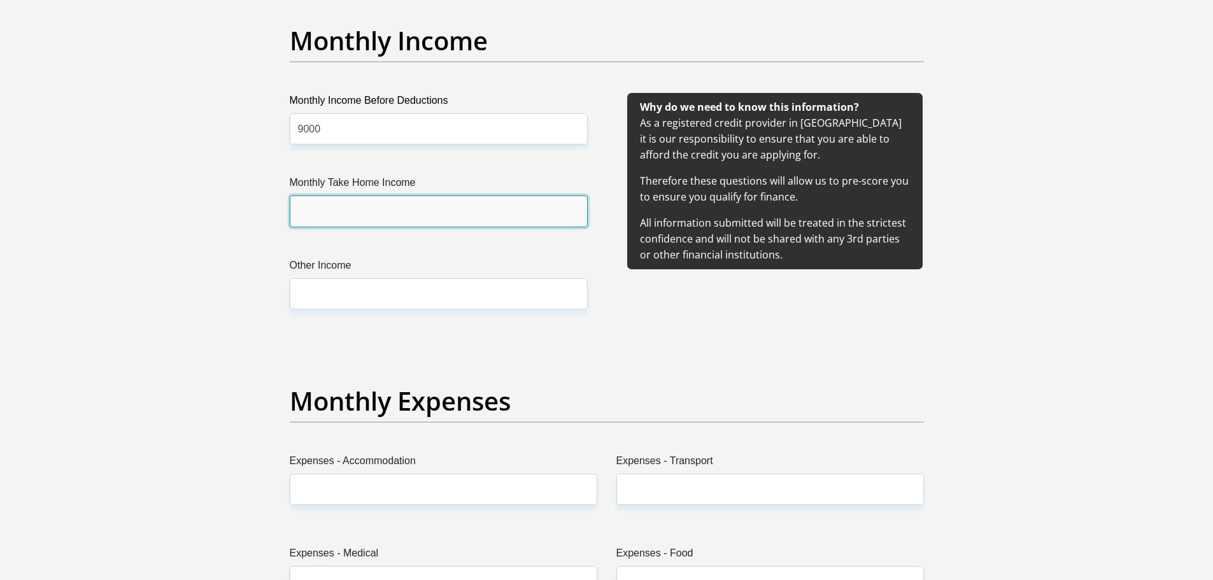
click at [442, 213] on input "Monthly Take Home Income" at bounding box center [439, 210] width 298 height 31
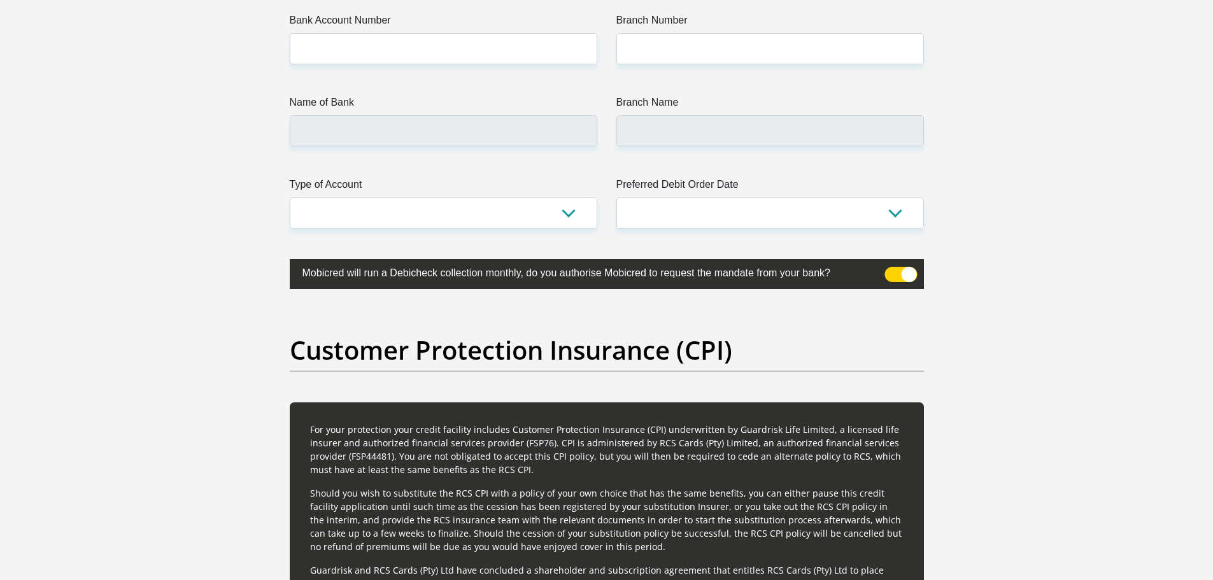
scroll to position [3119, 0]
